Goal: Task Accomplishment & Management: Manage account settings

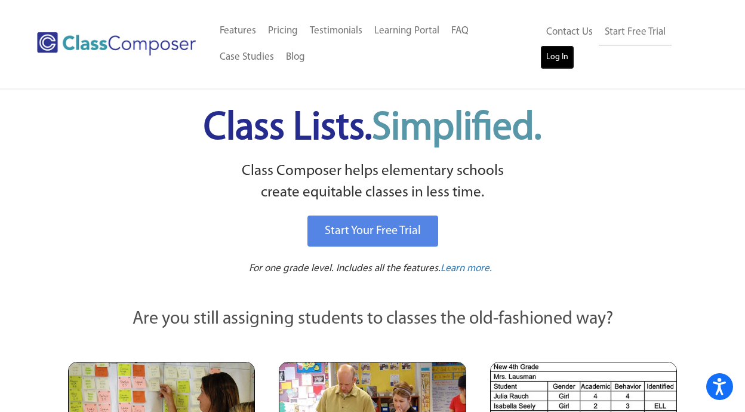
click at [558, 57] on link "Log In" at bounding box center [557, 57] width 34 height 24
click at [550, 54] on link "Log In" at bounding box center [557, 57] width 34 height 24
click at [560, 53] on link "Log In" at bounding box center [557, 57] width 34 height 24
click at [556, 60] on link "Log In" at bounding box center [557, 57] width 34 height 24
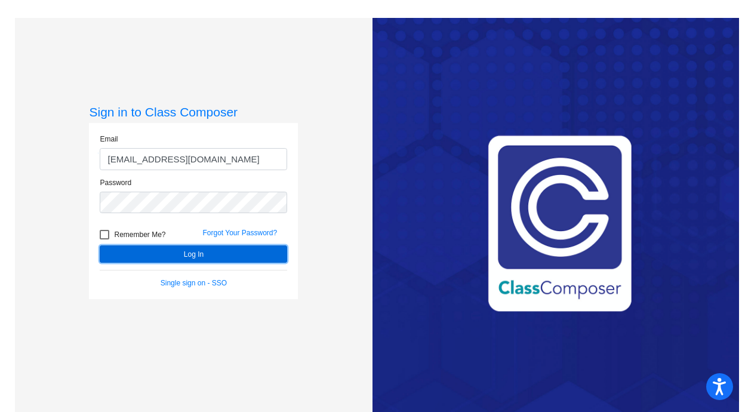
click at [148, 251] on button "Log In" at bounding box center [194, 253] width 188 height 17
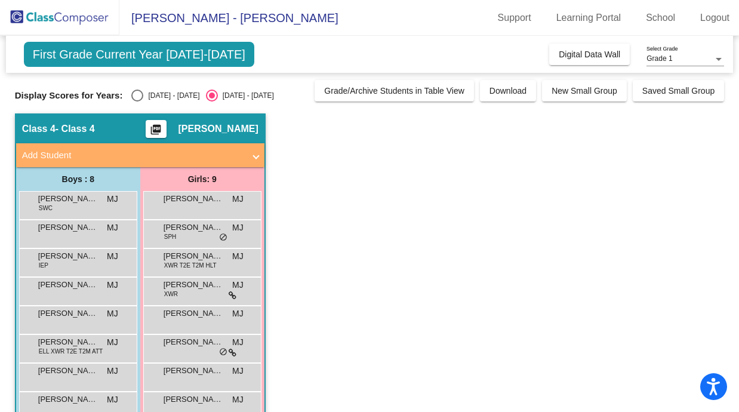
scroll to position [7, 0]
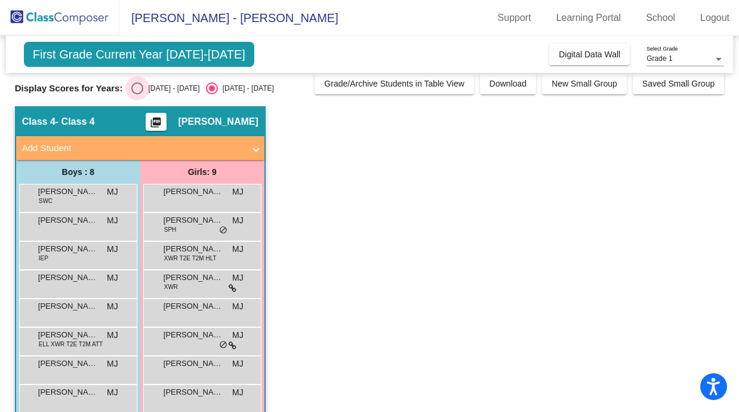
click at [141, 87] on div "Select an option" at bounding box center [137, 88] width 12 height 12
click at [137, 94] on input "2024 - 2025" at bounding box center [137, 94] width 1 height 1
radio input "true"
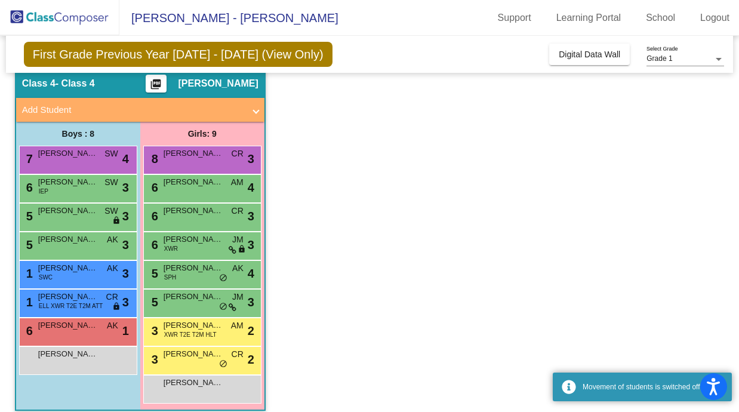
scroll to position [45, 0]
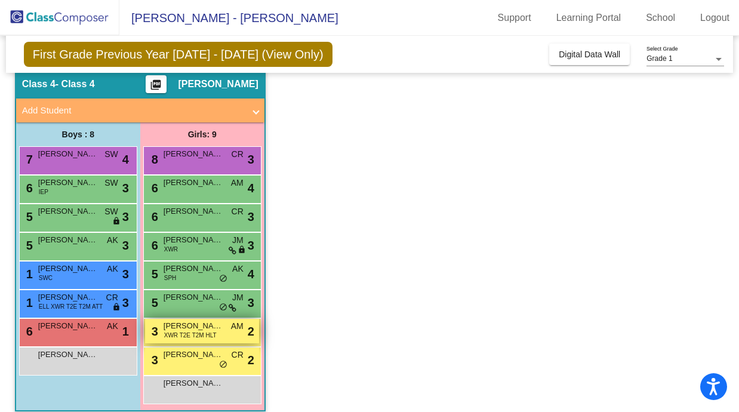
click at [202, 333] on span "XWR T2E T2M HLT" at bounding box center [190, 335] width 53 height 9
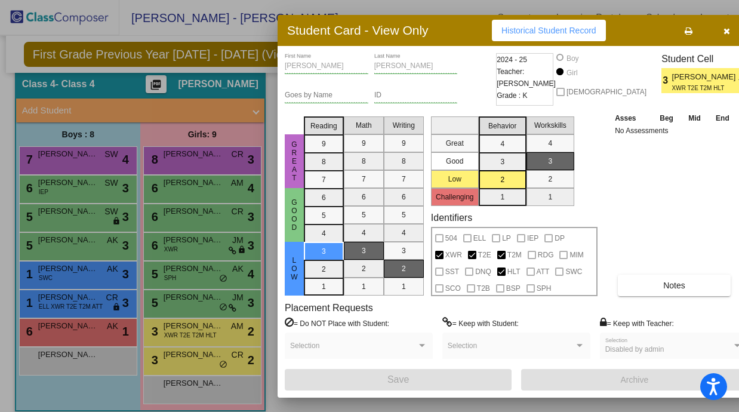
click at [616, 179] on div "Asses Beg Mid End No Assessments Notes" at bounding box center [674, 204] width 125 height 185
click at [724, 33] on icon "button" at bounding box center [727, 31] width 7 height 8
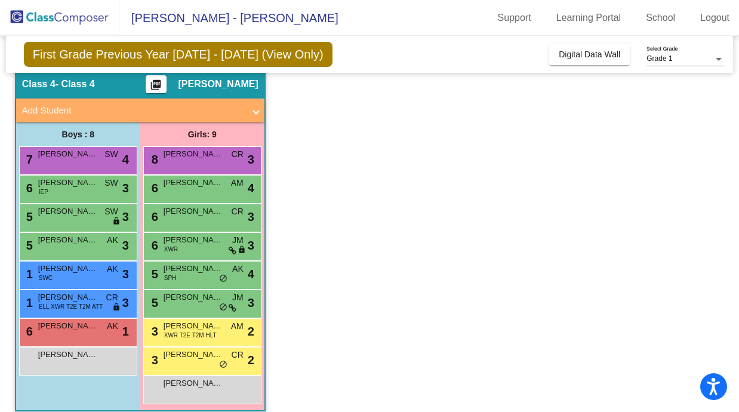
scroll to position [56, 0]
